Goal: Information Seeking & Learning: Check status

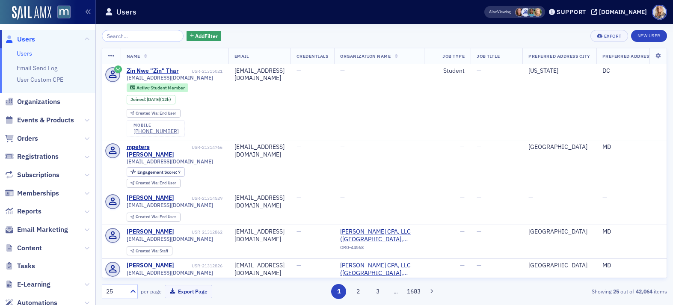
click at [124, 37] on input "search" at bounding box center [143, 36] width 82 height 12
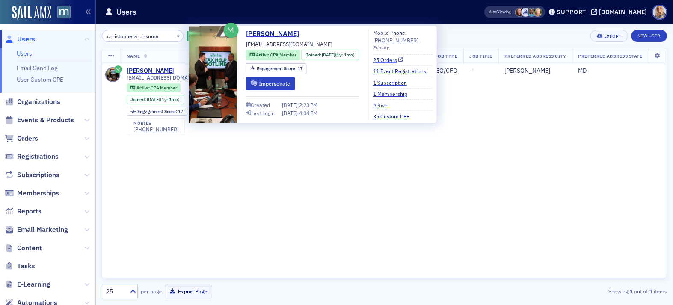
type input "christopherarunkuma"
click at [397, 59] on link "25 Orders" at bounding box center [388, 60] width 30 height 8
click at [398, 93] on link "1 Membership" at bounding box center [393, 94] width 41 height 8
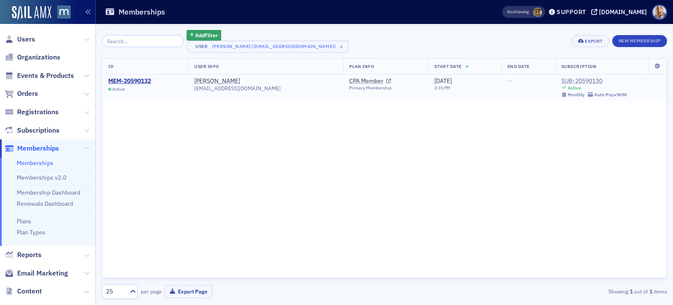
click at [600, 81] on div "SUB-20590130" at bounding box center [593, 81] width 65 height 8
